Goal: Check status

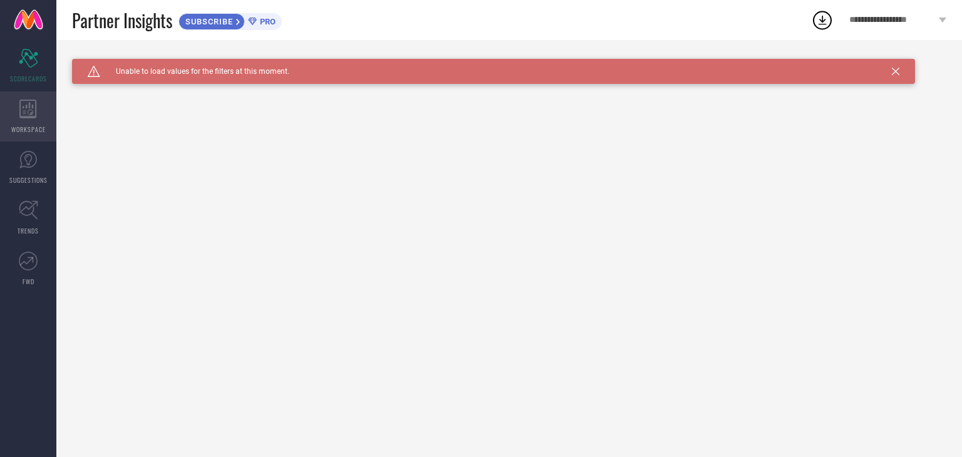
click at [28, 106] on icon at bounding box center [28, 109] width 18 height 19
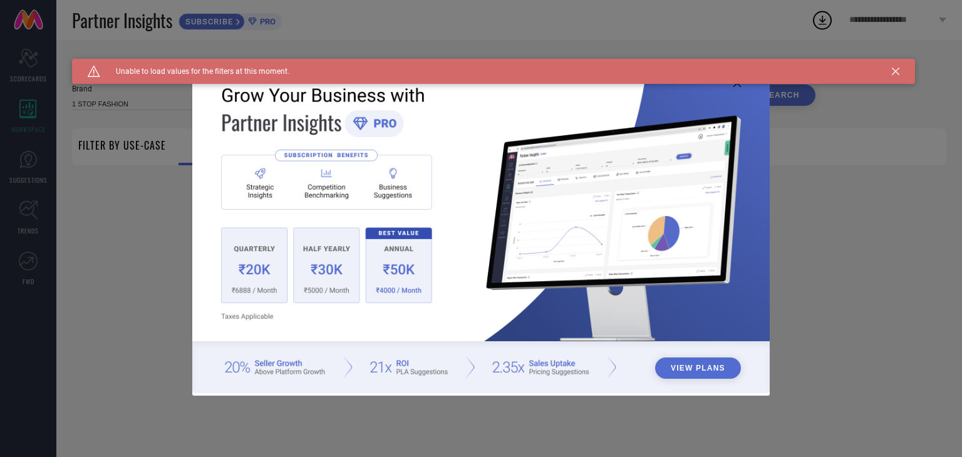
type input "1 STOP FASHION"
type input "All"
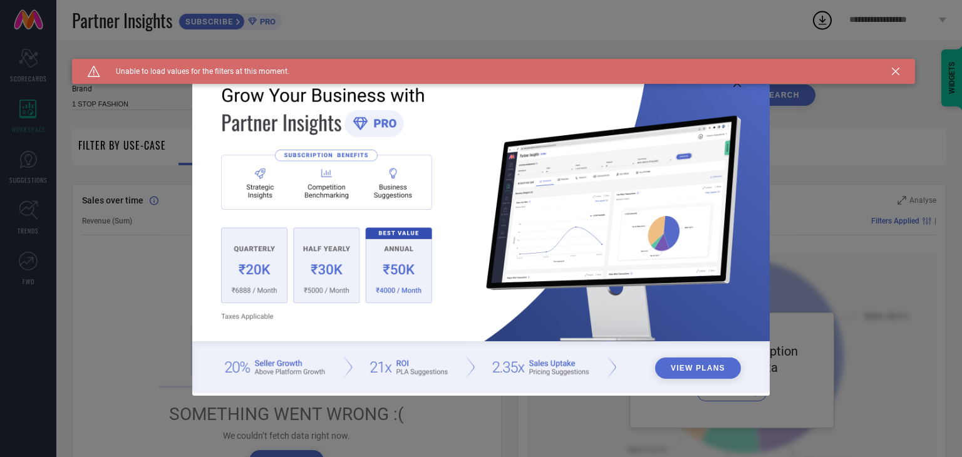
click at [891, 75] on div "Caution Created with Sketch. Unable to load values for the filters at this mome…" at bounding box center [493, 71] width 843 height 25
click at [902, 66] on div "Caution Created with Sketch. Unable to load values for the filters at this mome…" at bounding box center [493, 71] width 843 height 25
drag, startPoint x: 902, startPoint y: 66, endPoint x: 885, endPoint y: 75, distance: 18.5
click at [885, 75] on div "Caution Created with Sketch. Unable to load values for the filters at this mome…" at bounding box center [493, 71] width 843 height 25
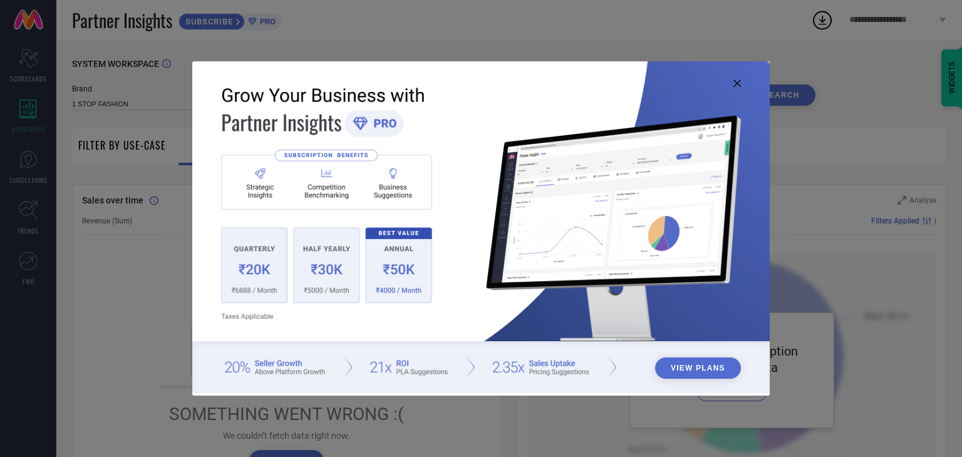
click at [735, 86] on icon at bounding box center [737, 84] width 8 height 8
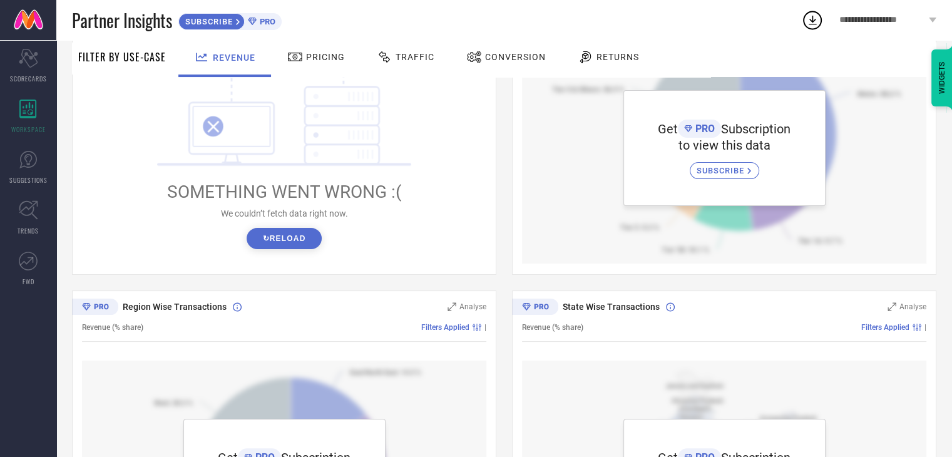
scroll to position [220, 0]
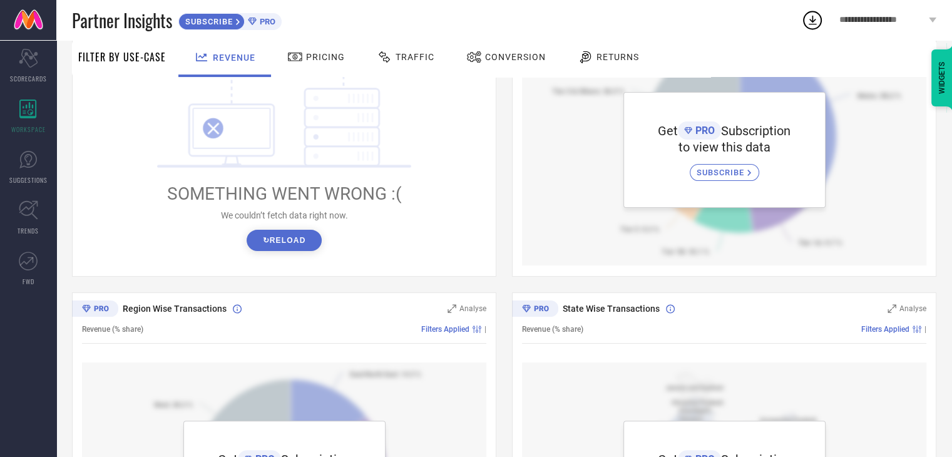
click at [291, 254] on div "! SOMETHING WENT WRONG :( We couldn’t fetch data right now. ↻ Reload" at bounding box center [284, 153] width 405 height 239
click at [293, 246] on button "↻ Reload" at bounding box center [284, 240] width 75 height 21
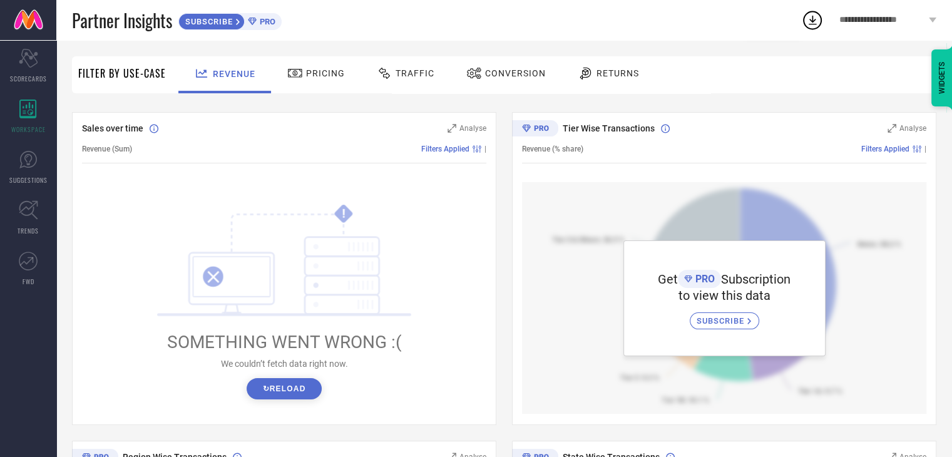
scroll to position [0, 0]
